Goal: Find specific page/section: Find specific page/section

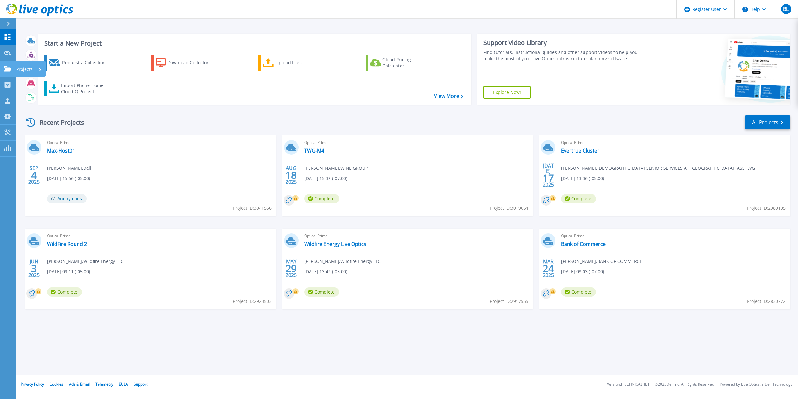
click at [11, 66] on icon at bounding box center [7, 68] width 7 height 5
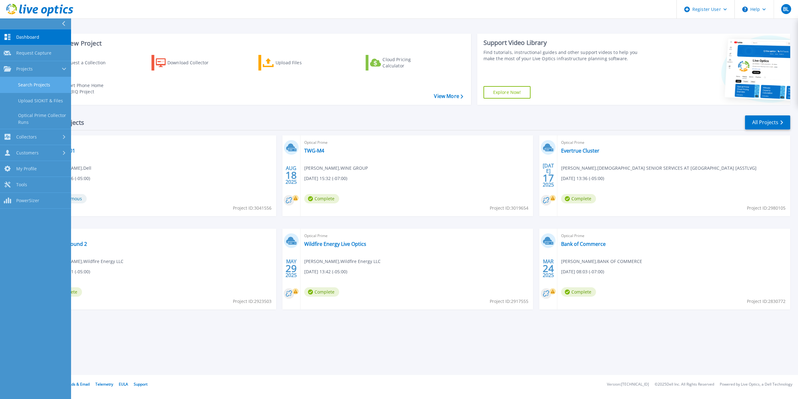
click at [30, 86] on link "Search Projects" at bounding box center [35, 85] width 71 height 16
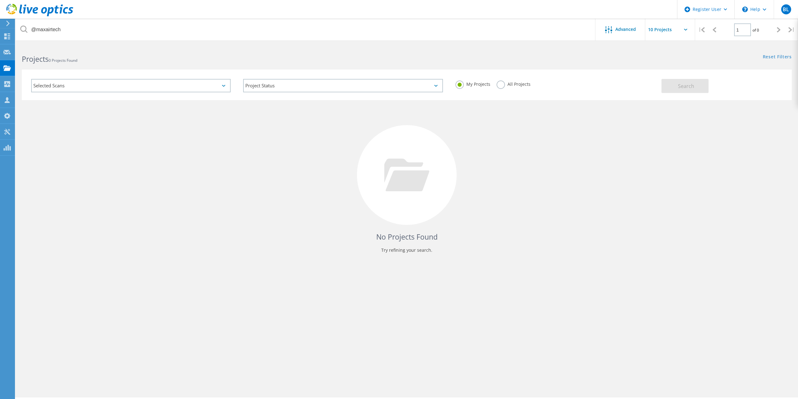
click at [502, 85] on label "All Projects" at bounding box center [514, 83] width 34 height 6
click at [0, 0] on input "All Projects" at bounding box center [0, 0] width 0 height 0
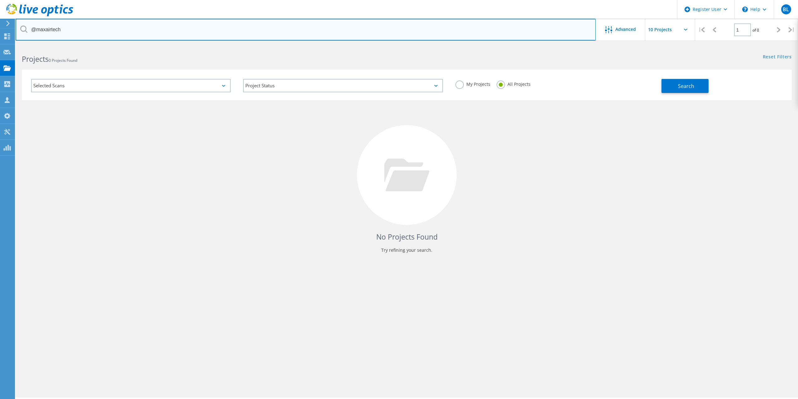
click at [214, 20] on input "@maxairtech" at bounding box center [306, 30] width 580 height 22
type input "@tchsa"
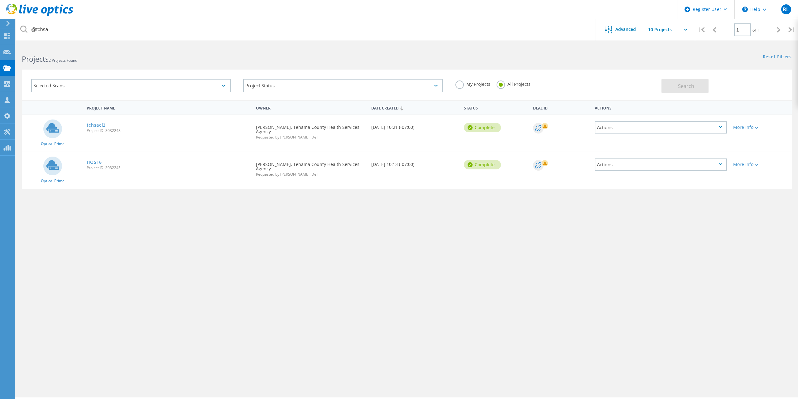
click at [97, 126] on link "tchsacl2" at bounding box center [96, 125] width 19 height 4
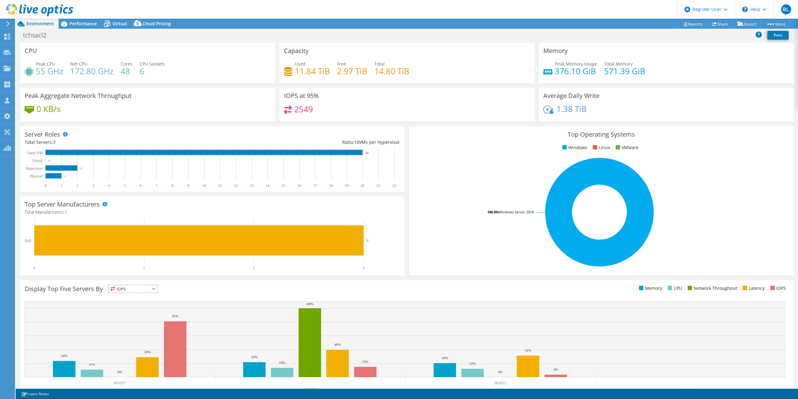
select select "USD"
